Goal: Transaction & Acquisition: Obtain resource

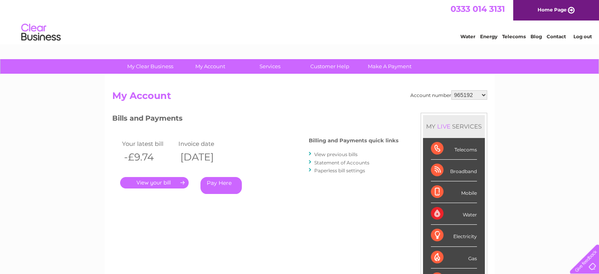
drag, startPoint x: 457, startPoint y: 88, endPoint x: 461, endPoint y: 95, distance: 7.6
click at [457, 89] on div "Account number 965192 965193 966655 966660 966661 971377 976181 996293 1122677 …" at bounding box center [300, 204] width 390 height 261
click at [461, 95] on select "965192 965193 966655 966660 966661 971377 976181 996293 1122677 1124276 1127927…" at bounding box center [470, 94] width 36 height 9
select select "30277437"
click at [452, 90] on select "965192 965193 966655 966660 966661 971377 976181 996293 1122677 1124276 1127927…" at bounding box center [470, 94] width 36 height 9
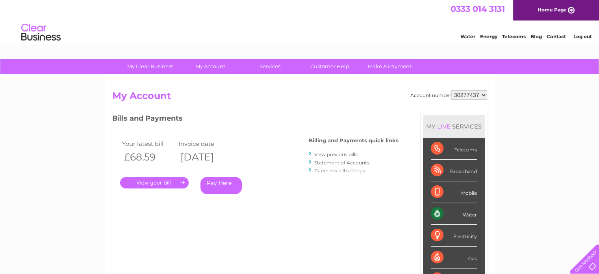
click at [157, 187] on link "." at bounding box center [154, 182] width 69 height 11
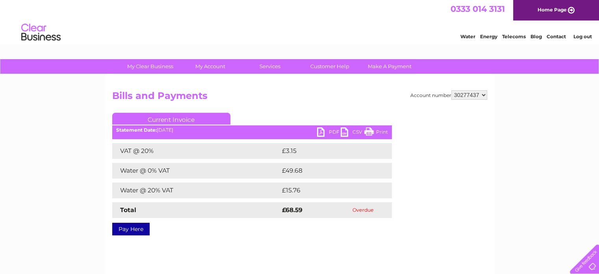
click at [325, 130] on link "PDF" at bounding box center [329, 132] width 24 height 11
click at [480, 95] on select "965192 965193 966655 966660 966661 971377 976181 996293 1122677 1124276 1127927…" at bounding box center [470, 94] width 36 height 9
select select "1143137"
click at [452, 90] on select "965192 965193 966655 966660 966661 971377 976181 996293 1122677 1124276 1127927…" at bounding box center [470, 94] width 36 height 9
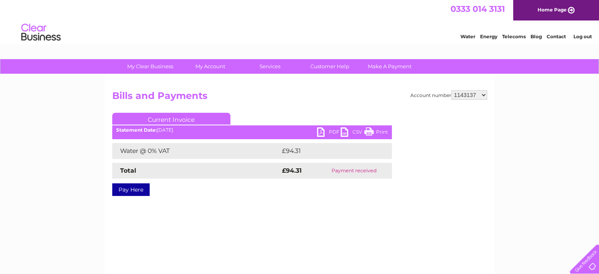
click at [320, 133] on link "PDF" at bounding box center [329, 132] width 24 height 11
